Goal: Information Seeking & Learning: Learn about a topic

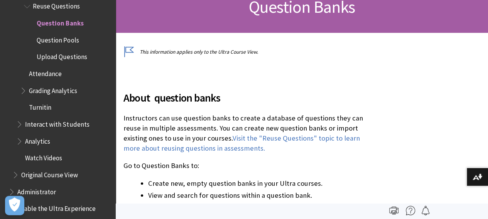
scroll to position [257, 0]
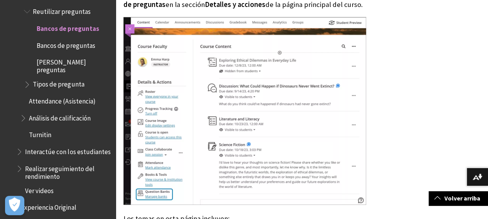
scroll to position [257, 0]
